Goal: Transaction & Acquisition: Purchase product/service

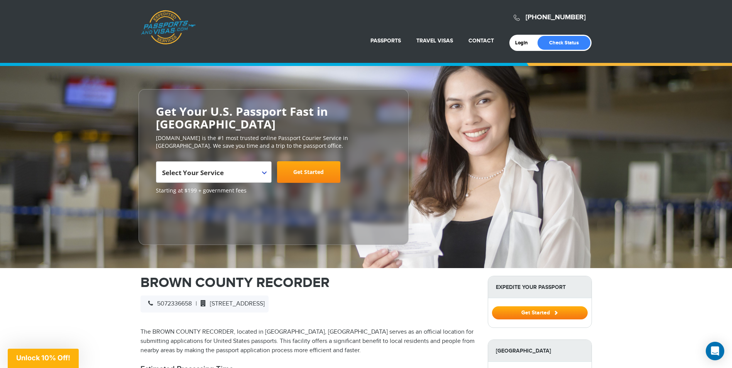
click at [242, 164] on span "Select Your Service" at bounding box center [212, 175] width 101 height 22
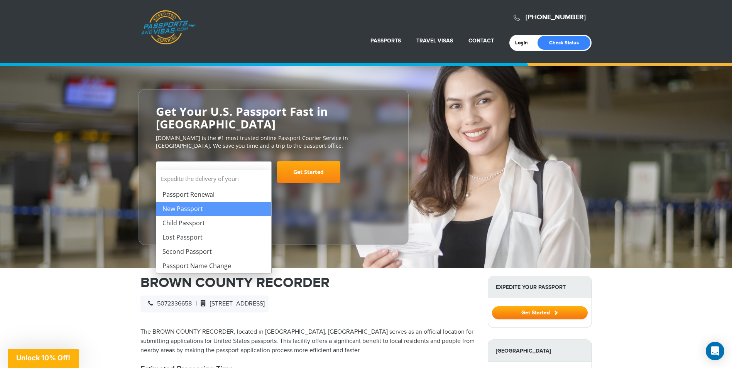
select select "**********"
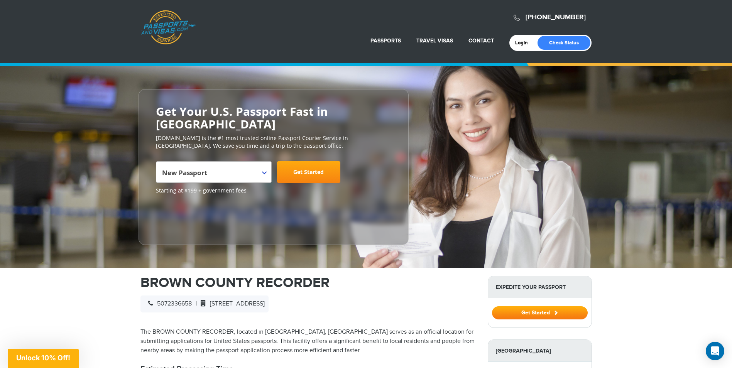
click at [300, 161] on link "Get Started" at bounding box center [308, 172] width 63 height 22
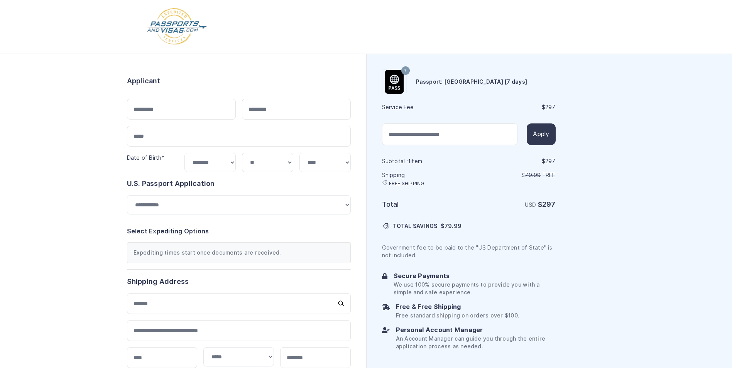
select select "***"
